Goal: Task Accomplishment & Management: Manage account settings

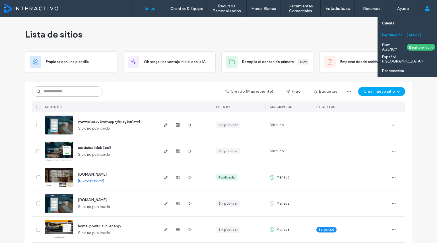
click at [390, 36] on label "Facturación" at bounding box center [392, 35] width 21 height 4
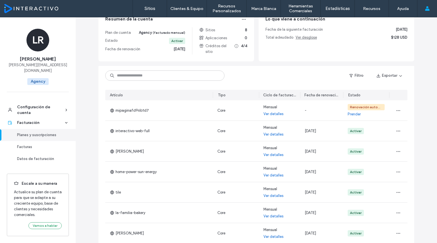
scroll to position [56, 0]
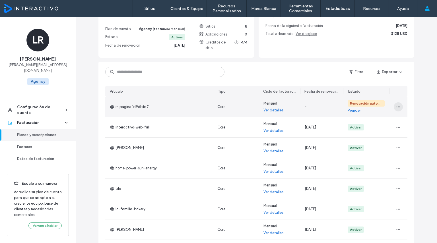
click at [397, 107] on icon "button" at bounding box center [398, 107] width 5 height 5
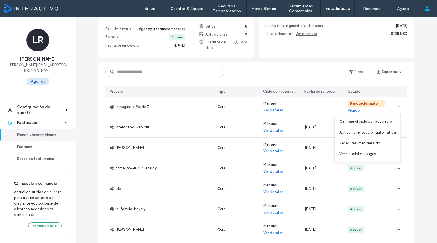
click at [423, 97] on div "Planes y suscripciones Vea y administre su plan de cuenta, suscripciones al sit…" at bounding box center [257, 138] width 362 height 353
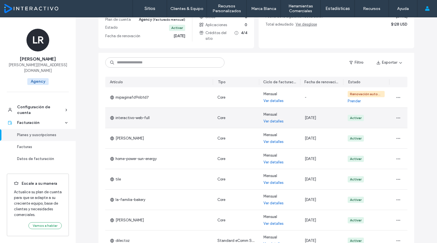
scroll to position [66, 0]
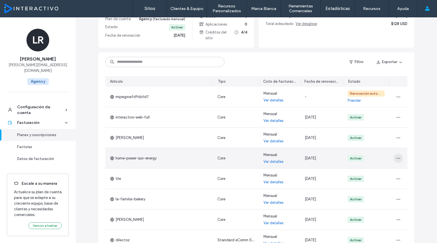
click at [398, 157] on icon "button" at bounding box center [398, 158] width 5 height 5
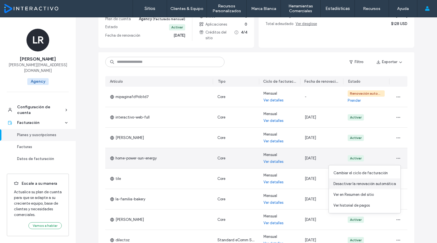
click at [371, 183] on span "Desactivar la renovación automática" at bounding box center [365, 184] width 63 height 6
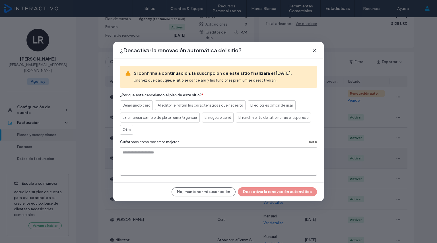
click at [200, 165] on textarea at bounding box center [218, 162] width 197 height 28
click at [216, 195] on button "No, mantener mi suscripción" at bounding box center [204, 192] width 64 height 9
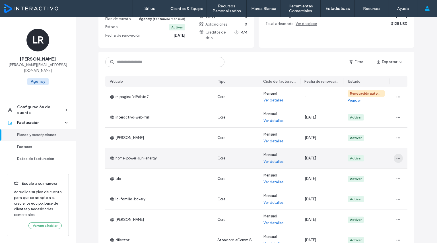
click at [398, 160] on icon "button" at bounding box center [398, 158] width 5 height 5
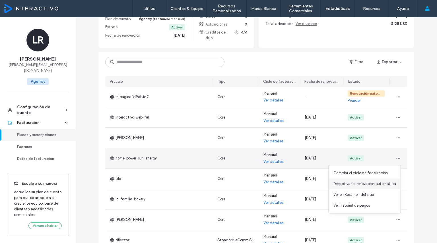
click at [347, 183] on span "Desactivar la renovación automática" at bounding box center [365, 184] width 63 height 6
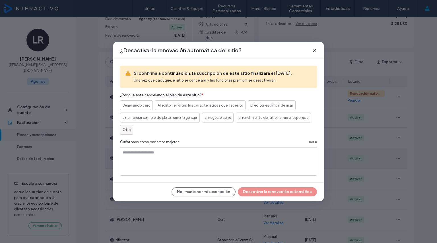
click at [123, 133] on div "Otro" at bounding box center [127, 129] width 8 height 9
click at [282, 196] on button "Desactivar la renovación automática" at bounding box center [277, 192] width 79 height 9
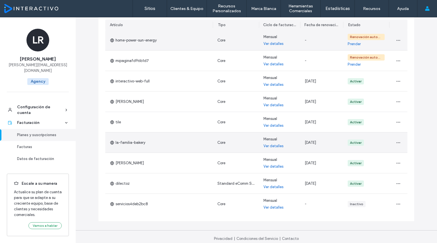
scroll to position [124, 0]
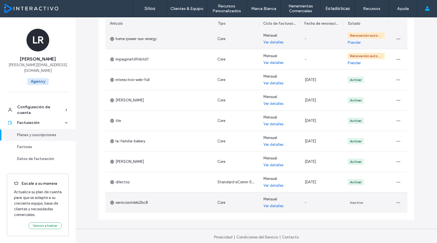
click at [270, 206] on link "Ver detalles" at bounding box center [274, 207] width 20 height 6
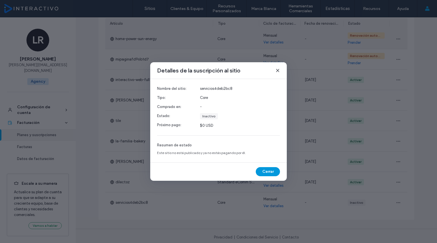
click at [268, 173] on button "Cerrar" at bounding box center [268, 171] width 24 height 9
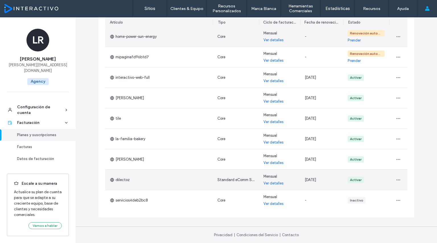
scroll to position [0, 0]
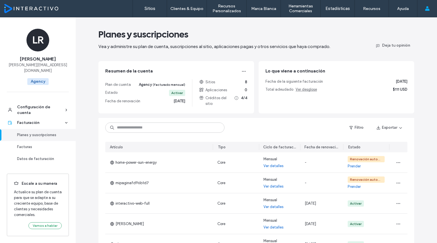
click at [38, 132] on div "Planes y suscripciones" at bounding box center [40, 135] width 47 height 6
click at [34, 144] on div "Facturas" at bounding box center [40, 147] width 47 height 6
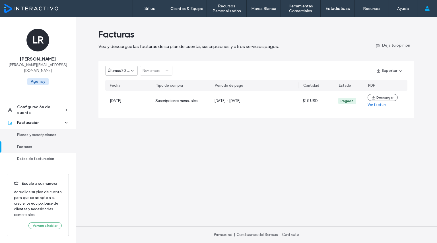
click at [42, 132] on div "Planes y suscripciones" at bounding box center [40, 135] width 47 height 6
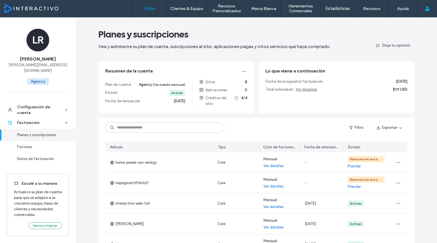
click at [156, 13] on link "Sitios" at bounding box center [150, 8] width 34 height 17
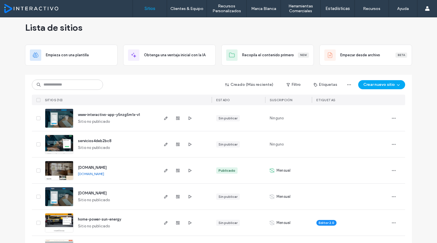
scroll to position [7, 0]
